Goal: Information Seeking & Learning: Get advice/opinions

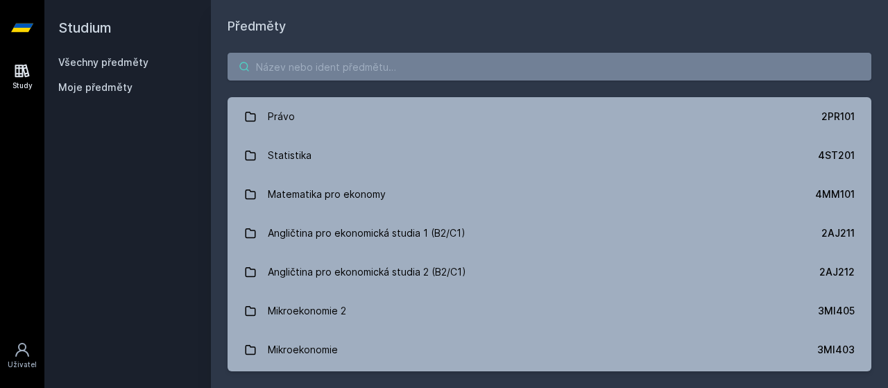
click at [393, 69] on input "search" at bounding box center [550, 67] width 644 height 28
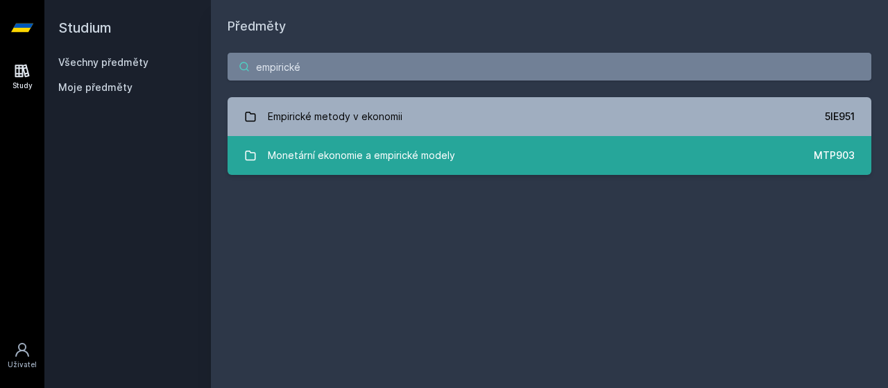
type input "empirické"
click at [371, 159] on div "Monetární ekonomie a empirické modely" at bounding box center [361, 156] width 187 height 28
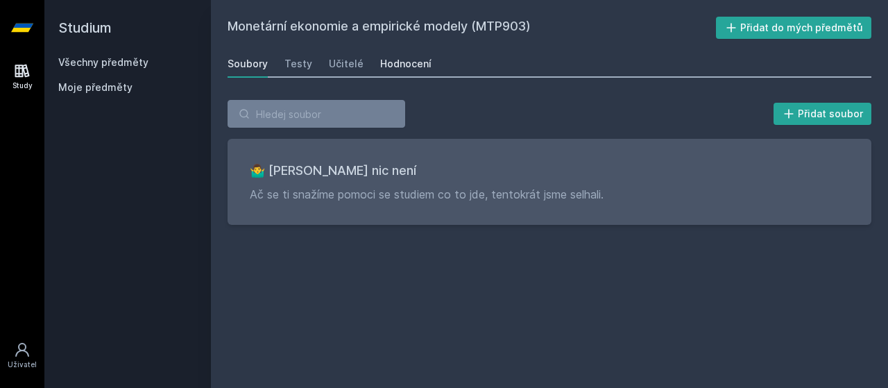
click at [412, 73] on link "Hodnocení" at bounding box center [405, 64] width 51 height 28
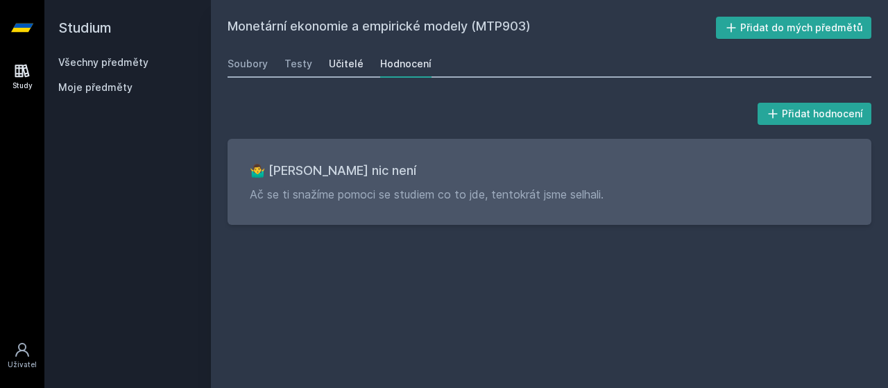
click at [345, 66] on div "Učitelé" at bounding box center [346, 64] width 35 height 14
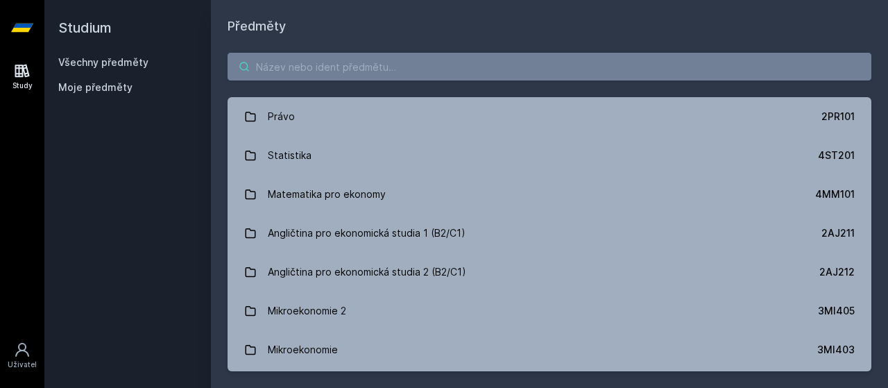
click at [473, 59] on input "search" at bounding box center [550, 67] width 644 height 28
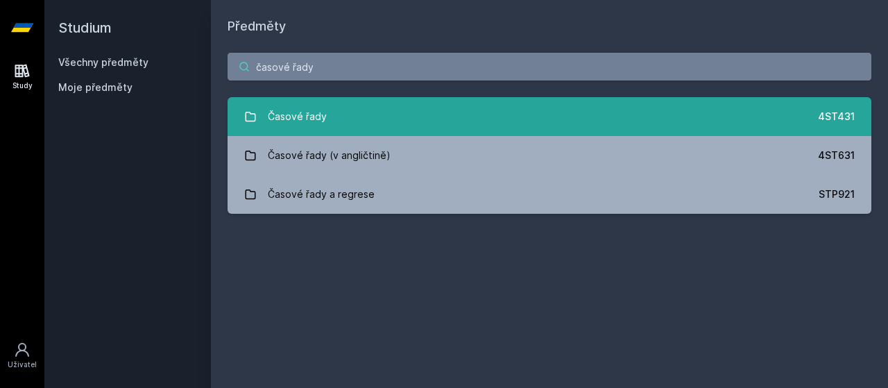
type input "časové řady"
click at [409, 106] on link "Časové řady 4ST431" at bounding box center [550, 116] width 644 height 39
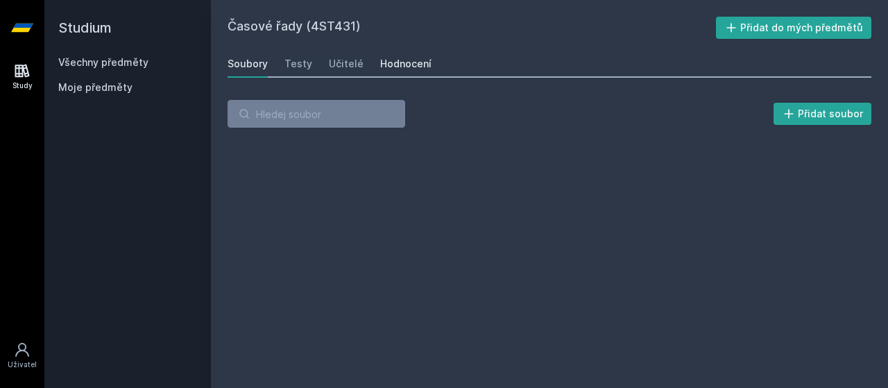
click at [415, 67] on div "Hodnocení" at bounding box center [405, 64] width 51 height 14
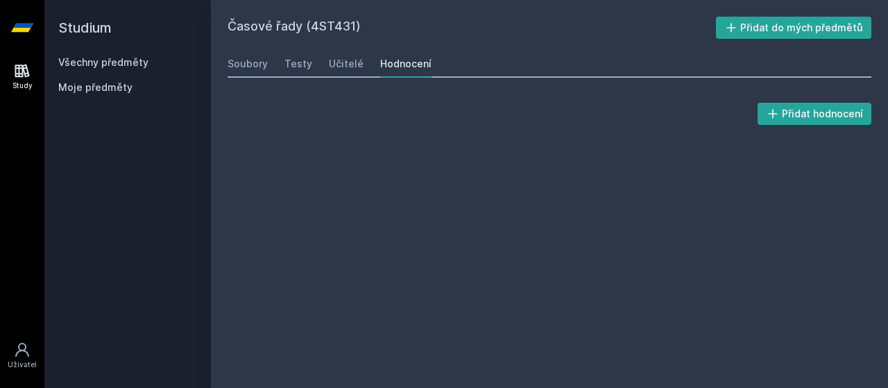
click at [362, 61] on div "Soubory Testy Učitelé Hodnocení" at bounding box center [550, 64] width 644 height 28
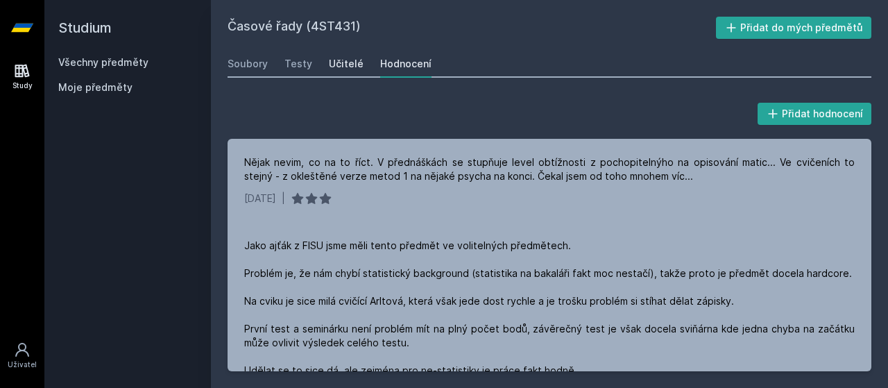
click at [350, 58] on div "Učitelé" at bounding box center [346, 64] width 35 height 14
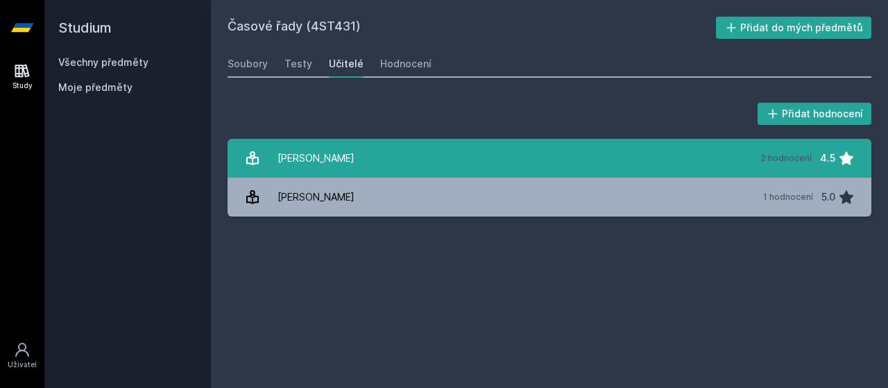
click at [353, 160] on link "Arlt Josef 2 hodnocení 4.5" at bounding box center [550, 158] width 644 height 39
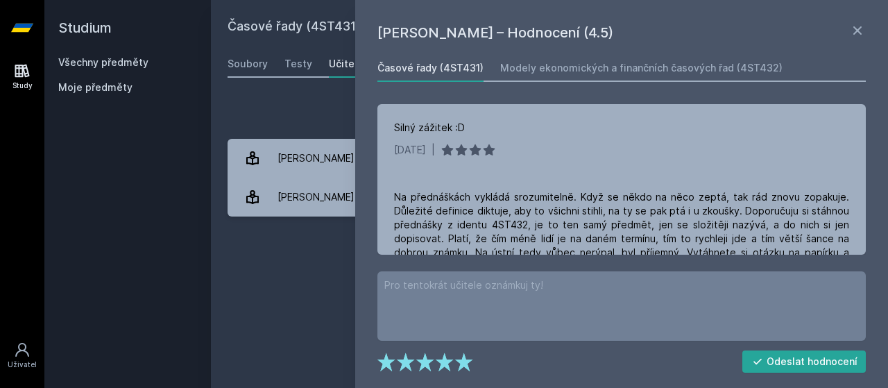
click at [865, 199] on div "Časové řady (4ST431) Modely ekonomických a finančních časových řad (4ST432) Sil…" at bounding box center [622, 154] width 494 height 201
click at [861, 200] on div "Silný zážitek :D 16. 12. 2021 | Na přednáškách vykládá srozumitelně. Když se ně…" at bounding box center [622, 179] width 489 height 151
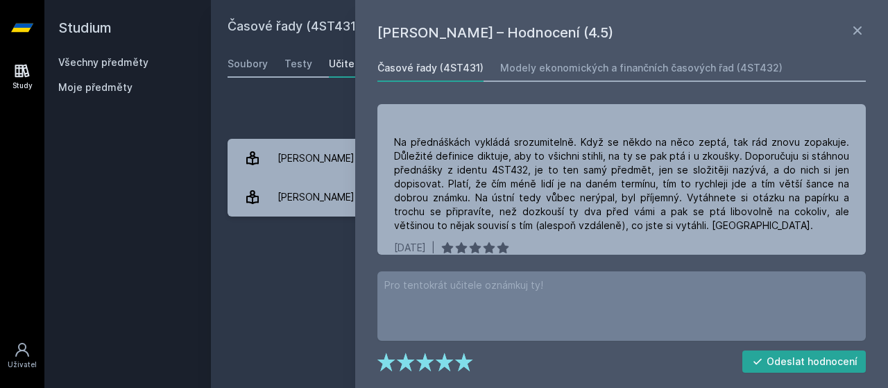
scroll to position [71, 0]
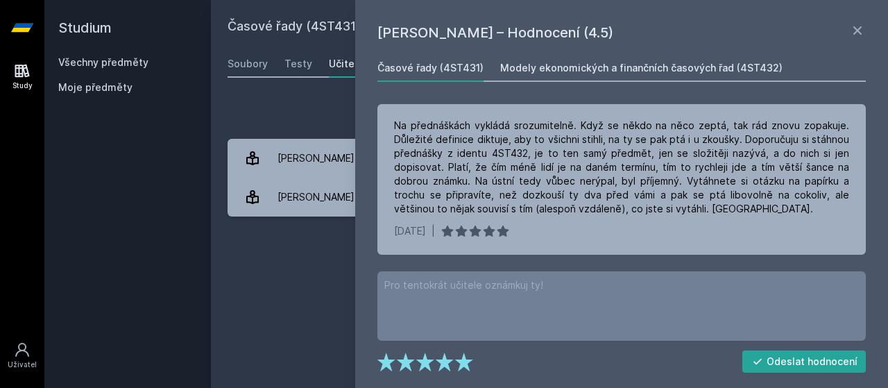
click at [563, 71] on div "Modely ekonomických a finančních časových řad (4ST432)" at bounding box center [641, 68] width 282 height 14
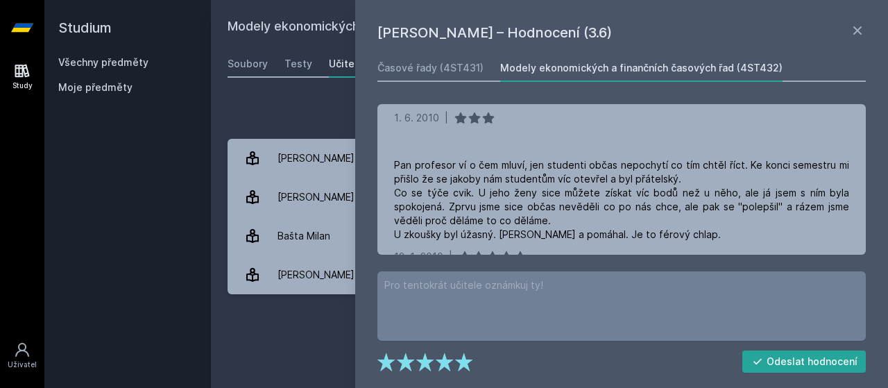
scroll to position [418, 0]
